Goal: Use online tool/utility: Use online tool/utility

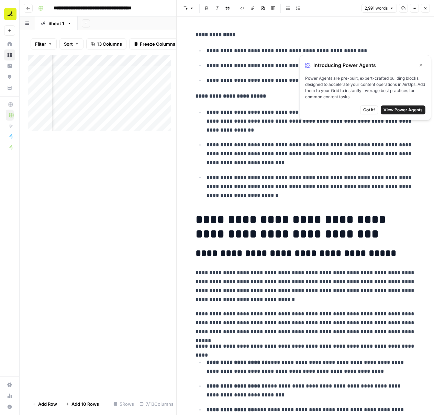
click at [419, 65] on icon "button" at bounding box center [421, 65] width 4 height 4
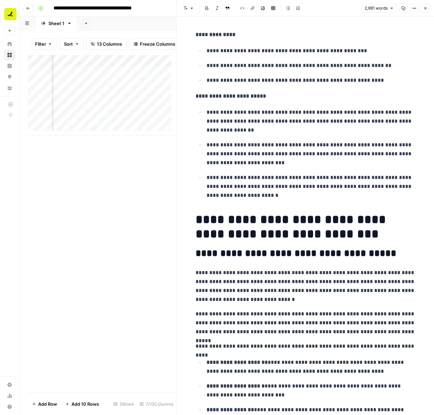
click at [247, 175] on p "**********" at bounding box center [310, 186] width 209 height 27
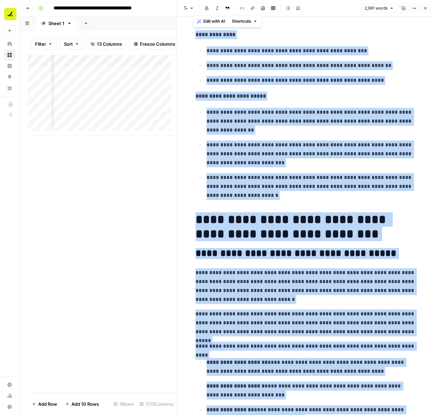
copy div "**********"
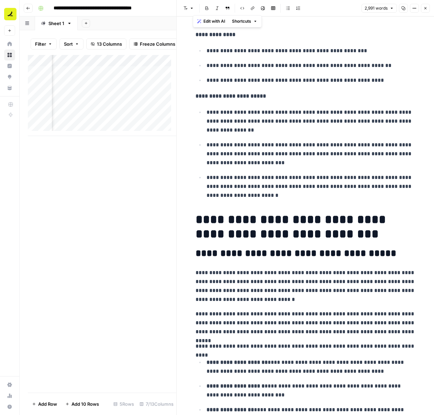
click at [262, 197] on p "**********" at bounding box center [310, 186] width 209 height 27
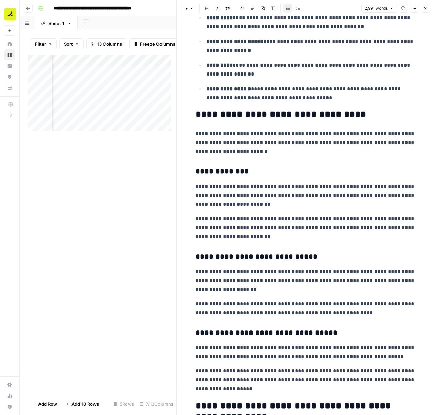
scroll to position [1239, 0]
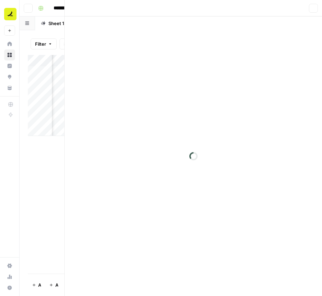
scroll to position [0, 137]
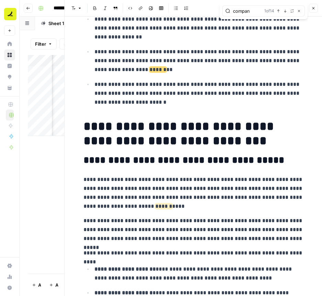
scroll to position [173, 0]
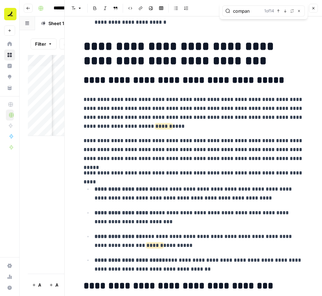
type input "compan"
click at [285, 12] on icon "button" at bounding box center [285, 11] width 2 height 3
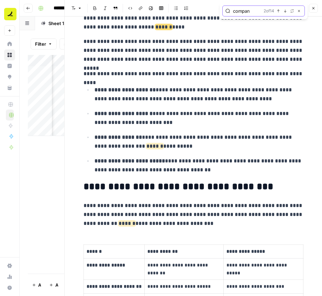
click at [285, 12] on icon "button" at bounding box center [285, 11] width 2 height 3
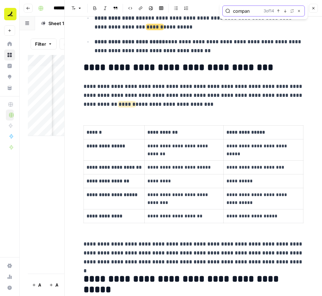
click at [285, 12] on icon "button" at bounding box center [285, 11] width 2 height 3
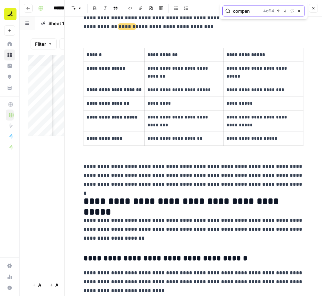
click at [285, 12] on icon "button" at bounding box center [285, 11] width 2 height 3
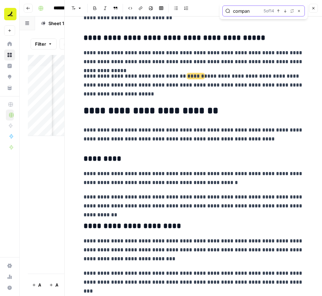
scroll to position [859, 0]
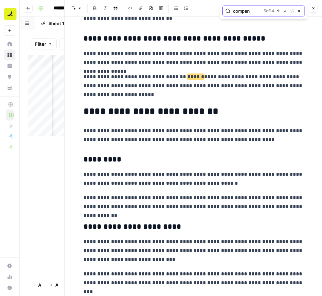
click at [283, 11] on icon "button" at bounding box center [284, 10] width 3 height 3
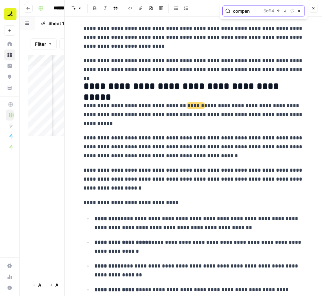
scroll to position [1235, 0]
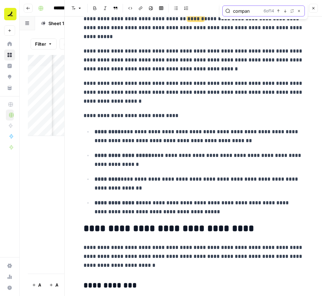
click at [283, 11] on icon "button" at bounding box center [284, 10] width 3 height 3
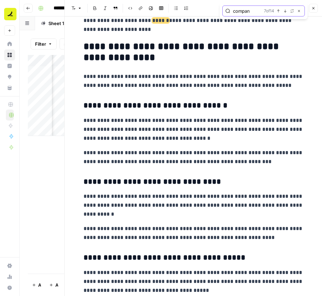
scroll to position [1710, 0]
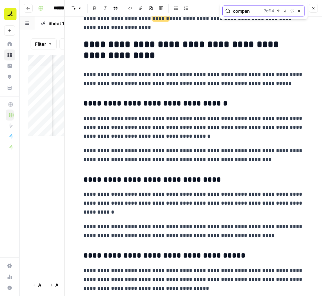
click at [283, 11] on icon "button" at bounding box center [284, 10] width 3 height 3
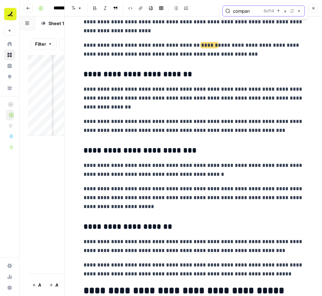
scroll to position [2192, 0]
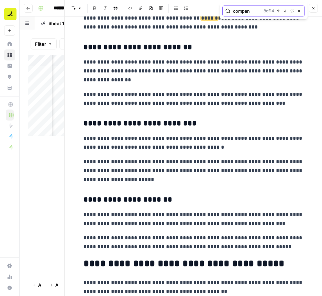
click at [283, 11] on icon "button" at bounding box center [284, 10] width 3 height 3
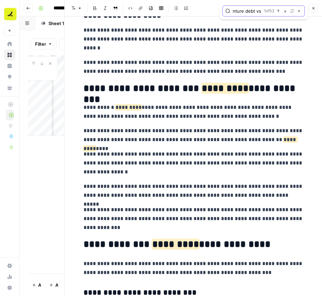
scroll to position [0, 4]
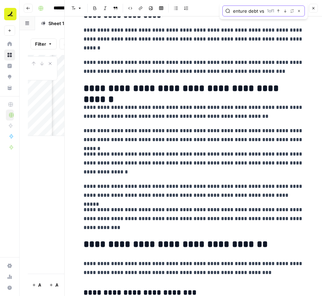
type input "venture debt vs"
click at [286, 12] on icon "button" at bounding box center [284, 10] width 3 height 3
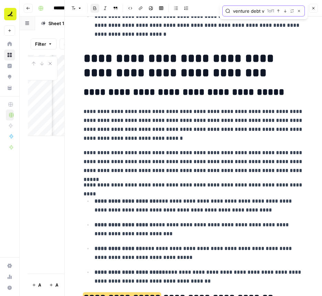
scroll to position [162, 0]
